Goal: Task Accomplishment & Management: Complete application form

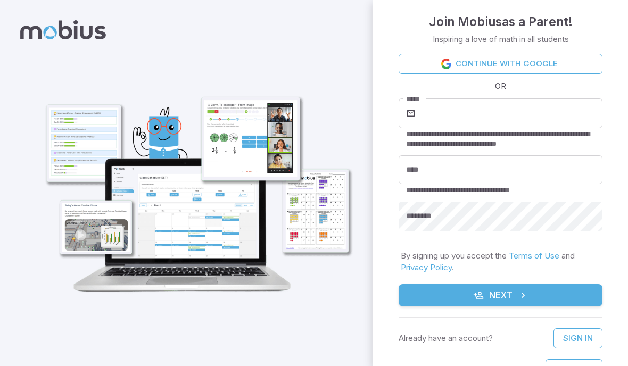
click at [574, 61] on link "Continue with Google" at bounding box center [501, 64] width 204 height 20
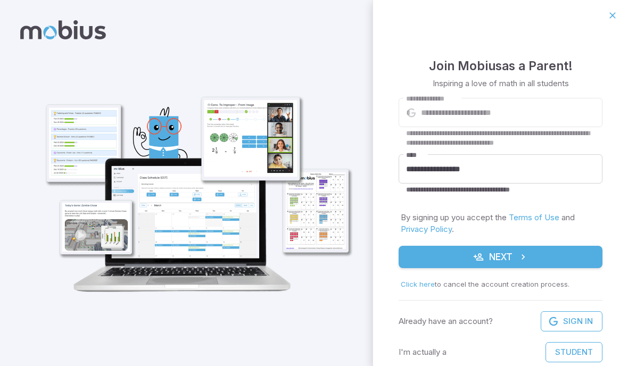
click at [558, 256] on button "Next" at bounding box center [501, 257] width 204 height 22
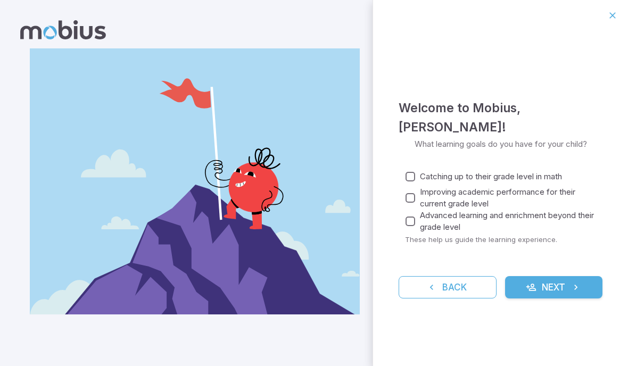
click at [558, 291] on button "Next" at bounding box center [554, 287] width 98 height 22
click at [564, 294] on button "Next" at bounding box center [554, 287] width 98 height 22
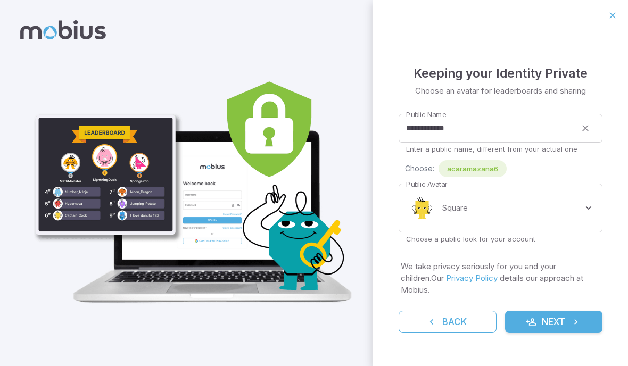
click at [579, 215] on body "**********" at bounding box center [314, 183] width 628 height 366
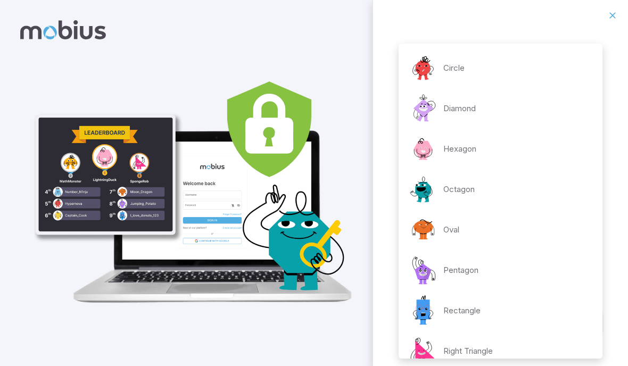
scroll to position [179, 0]
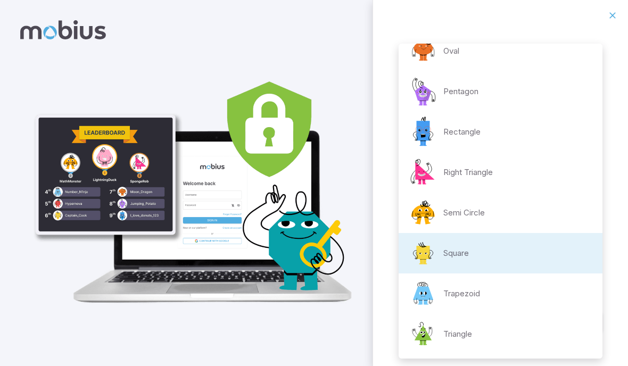
click at [519, 290] on li "Trapezoid" at bounding box center [501, 294] width 204 height 40
type input "**********"
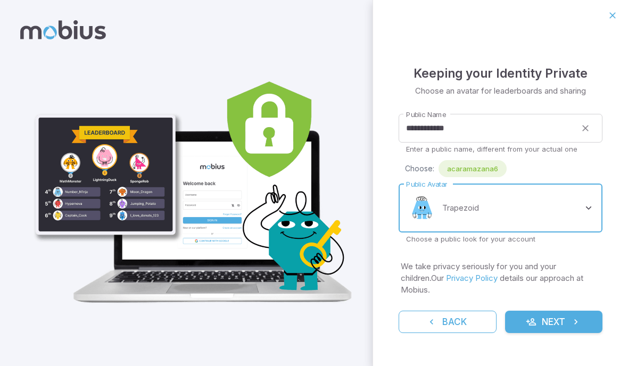
click at [559, 311] on button "Next" at bounding box center [554, 322] width 98 height 22
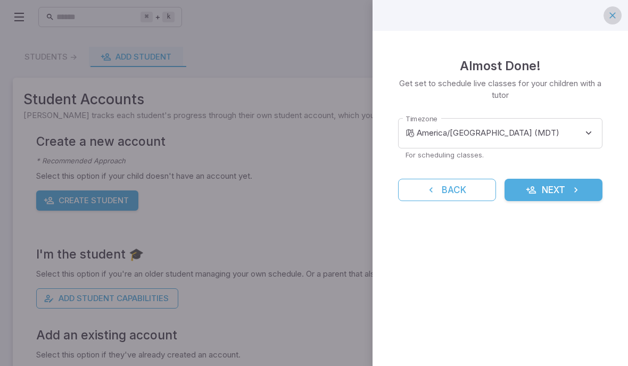
click at [611, 17] on icon "button" at bounding box center [612, 15] width 11 height 11
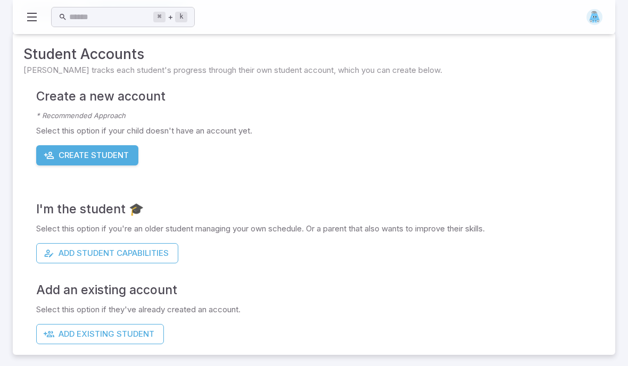
scroll to position [45, 0]
